Goal: Information Seeking & Learning: Learn about a topic

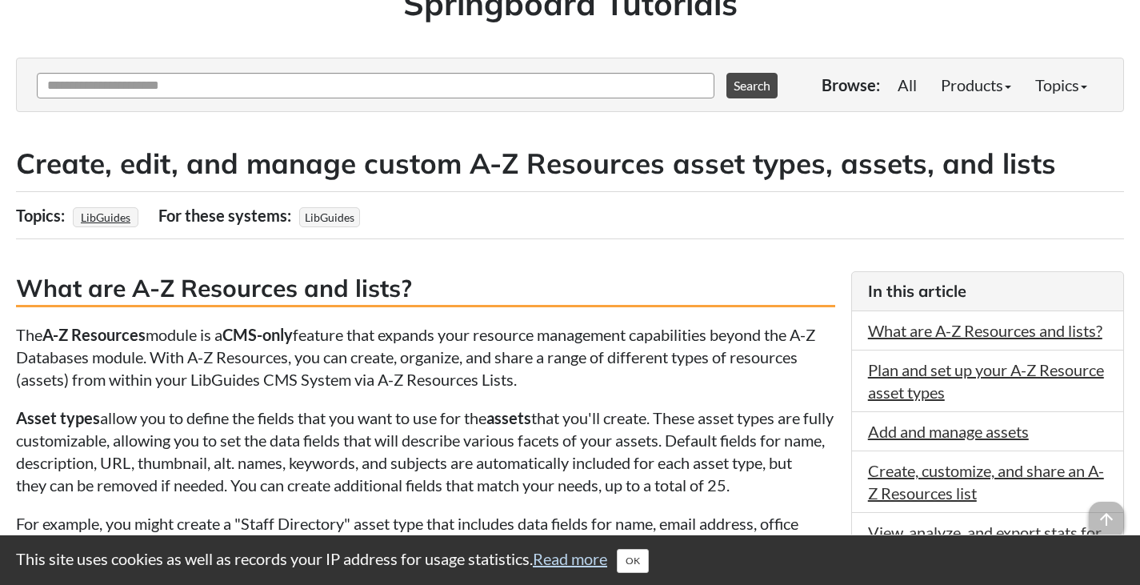
scroll to position [160, 0]
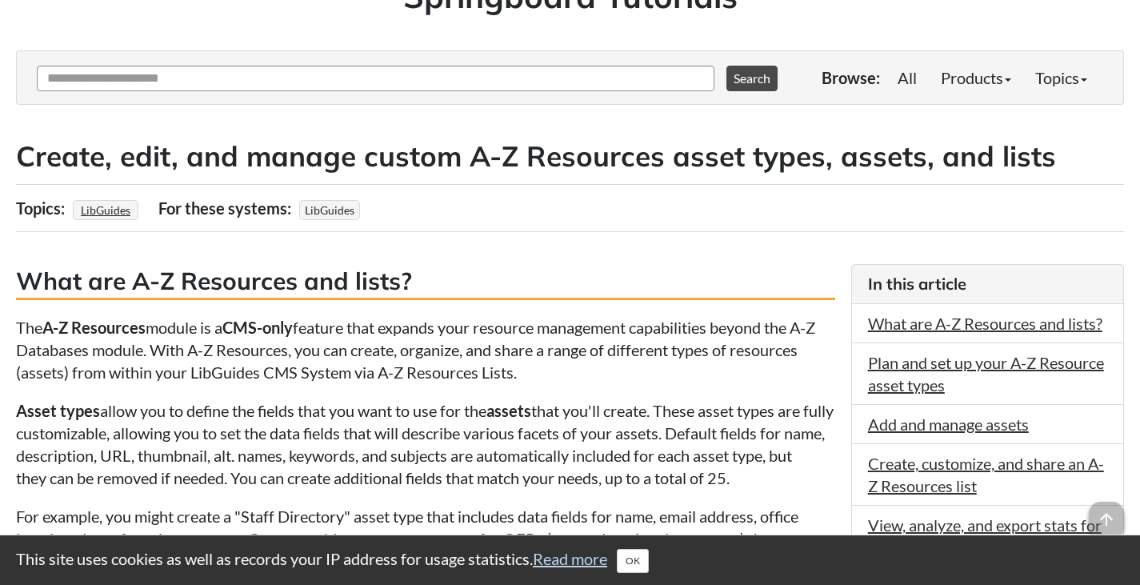
click at [538, 335] on p "The A-Z Resources module is a CMS-only feature that expands your resource manag…" at bounding box center [425, 349] width 819 height 67
click at [625, 413] on p "Asset types allow you to define the fields that you want to use for the assets …" at bounding box center [425, 444] width 819 height 90
click at [614, 403] on p "Asset types allow you to define the fields that you want to use for the assets …" at bounding box center [425, 444] width 819 height 90
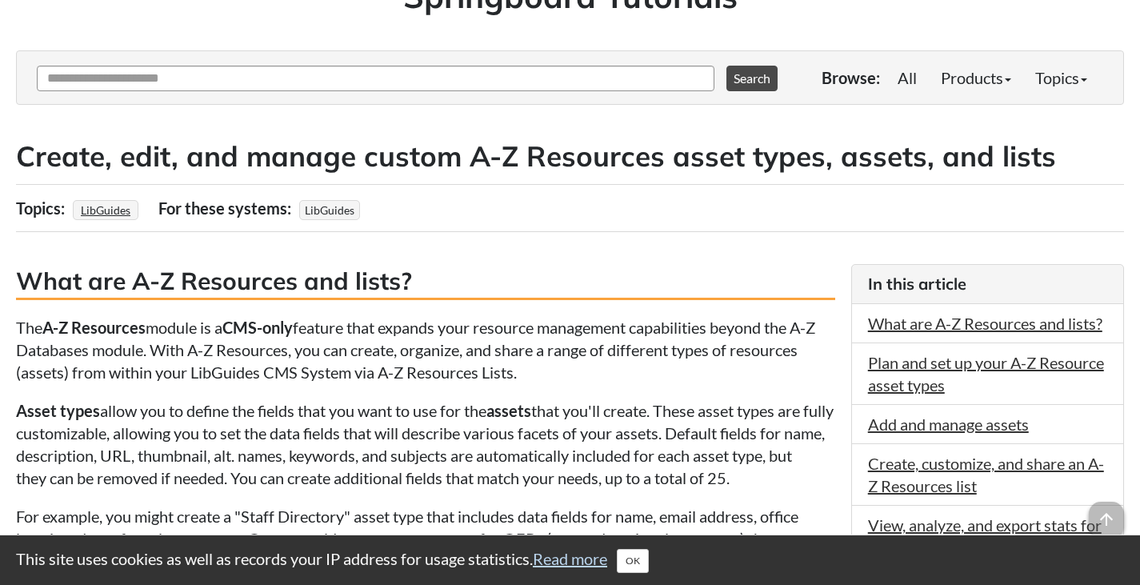
click at [609, 417] on p "Asset types allow you to define the fields that you want to use for the assets …" at bounding box center [425, 444] width 819 height 90
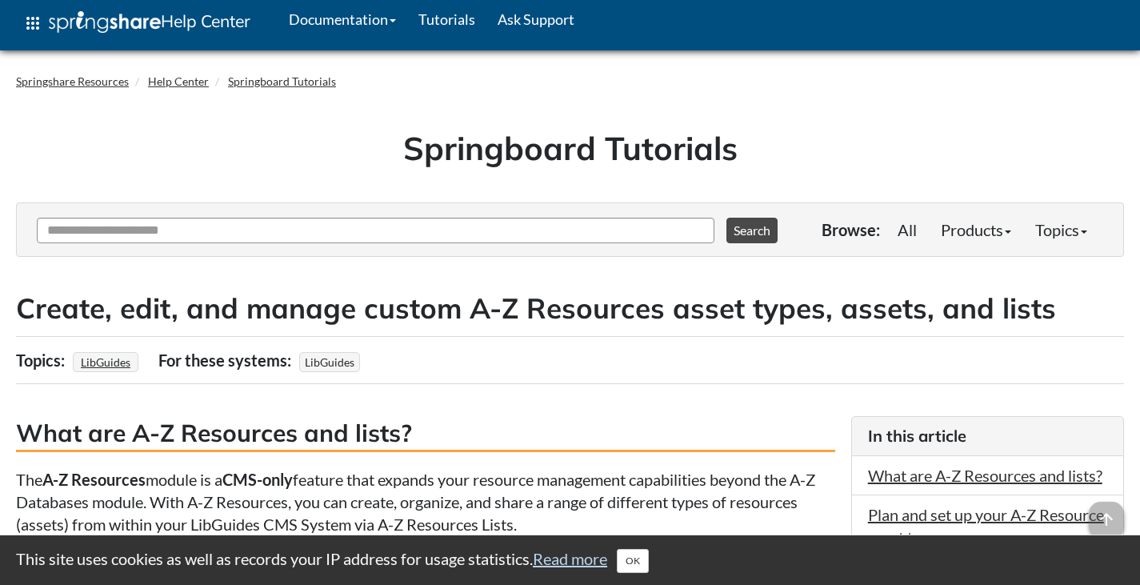
scroll to position [0, 0]
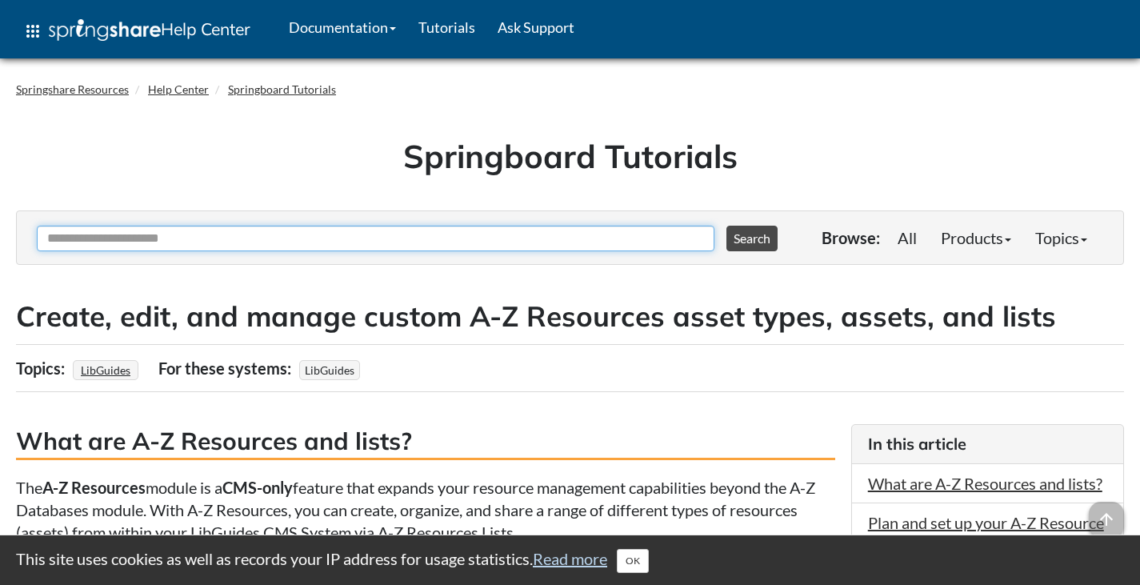
click at [167, 244] on input "Ask Another Question" at bounding box center [375, 239] width 677 height 26
type input "**********"
click at [726, 226] on button "Search" at bounding box center [751, 239] width 51 height 26
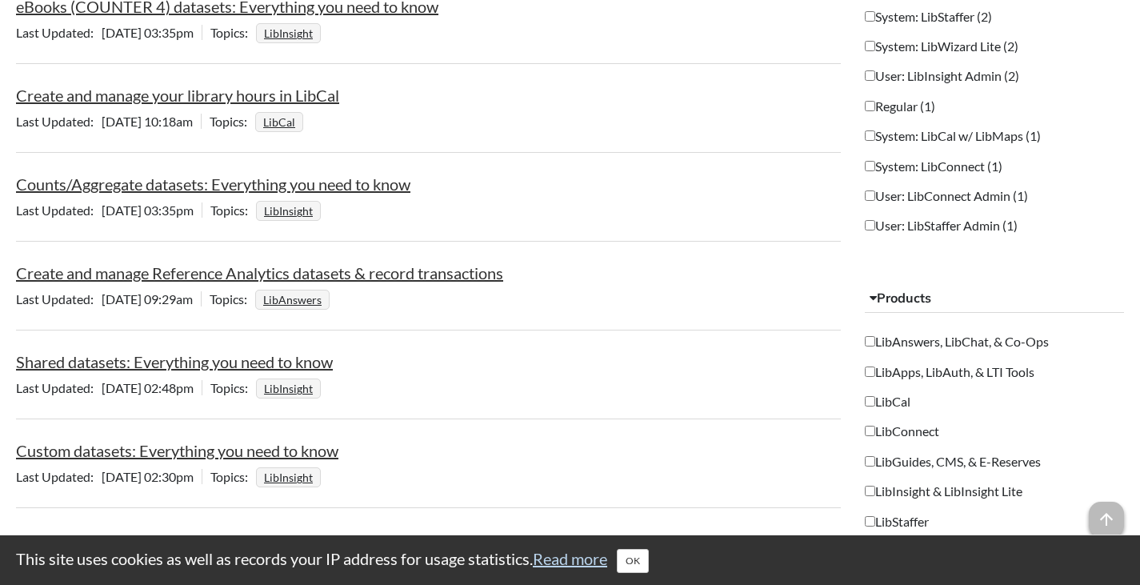
scroll to position [1120, 0]
